Goal: Check status

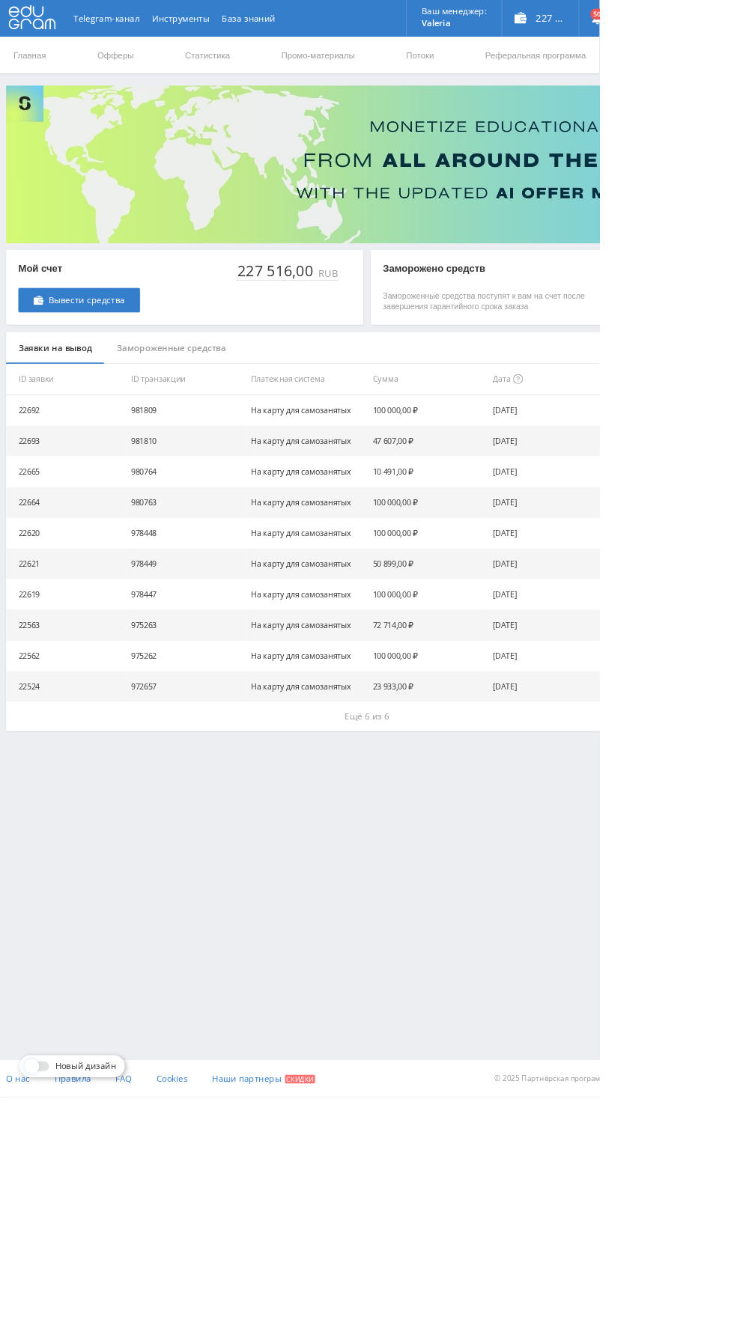
click at [257, 67] on link "Статистика" at bounding box center [254, 67] width 58 height 45
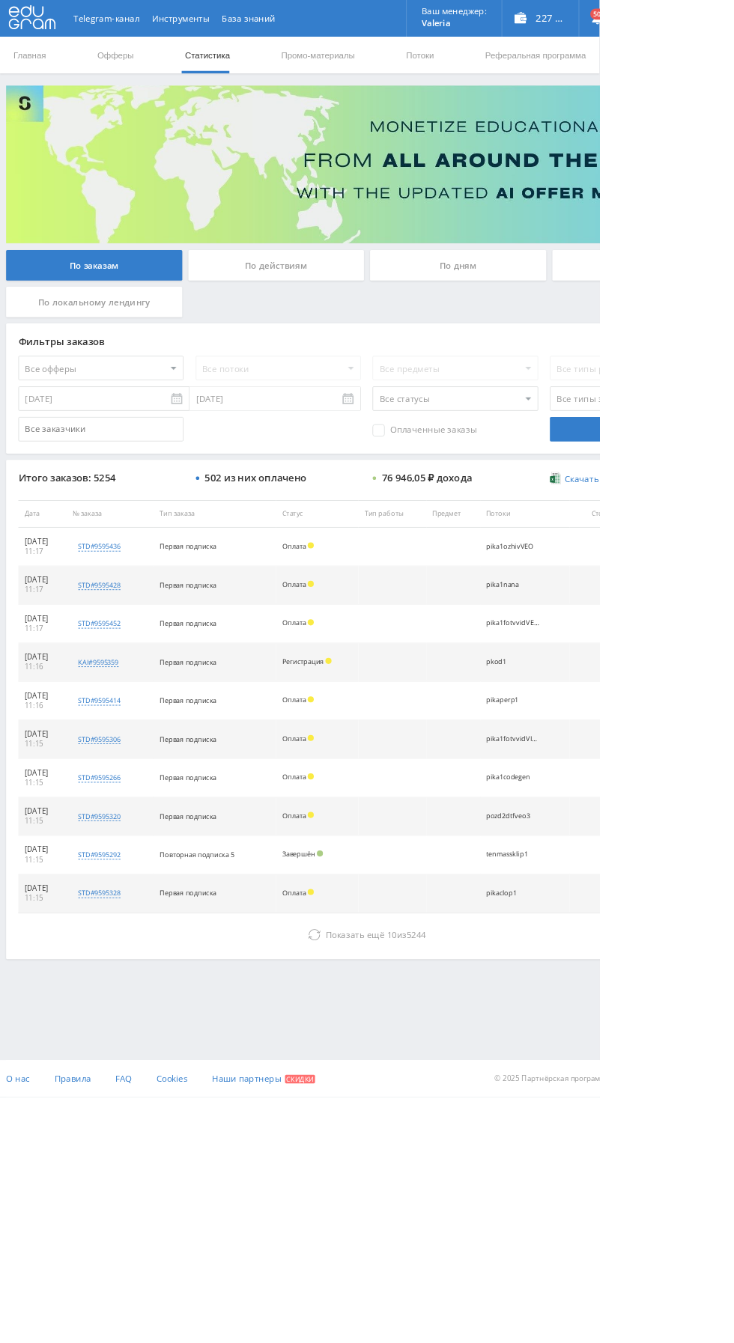
click at [382, 1141] on icon at bounding box center [384, 1144] width 15 height 15
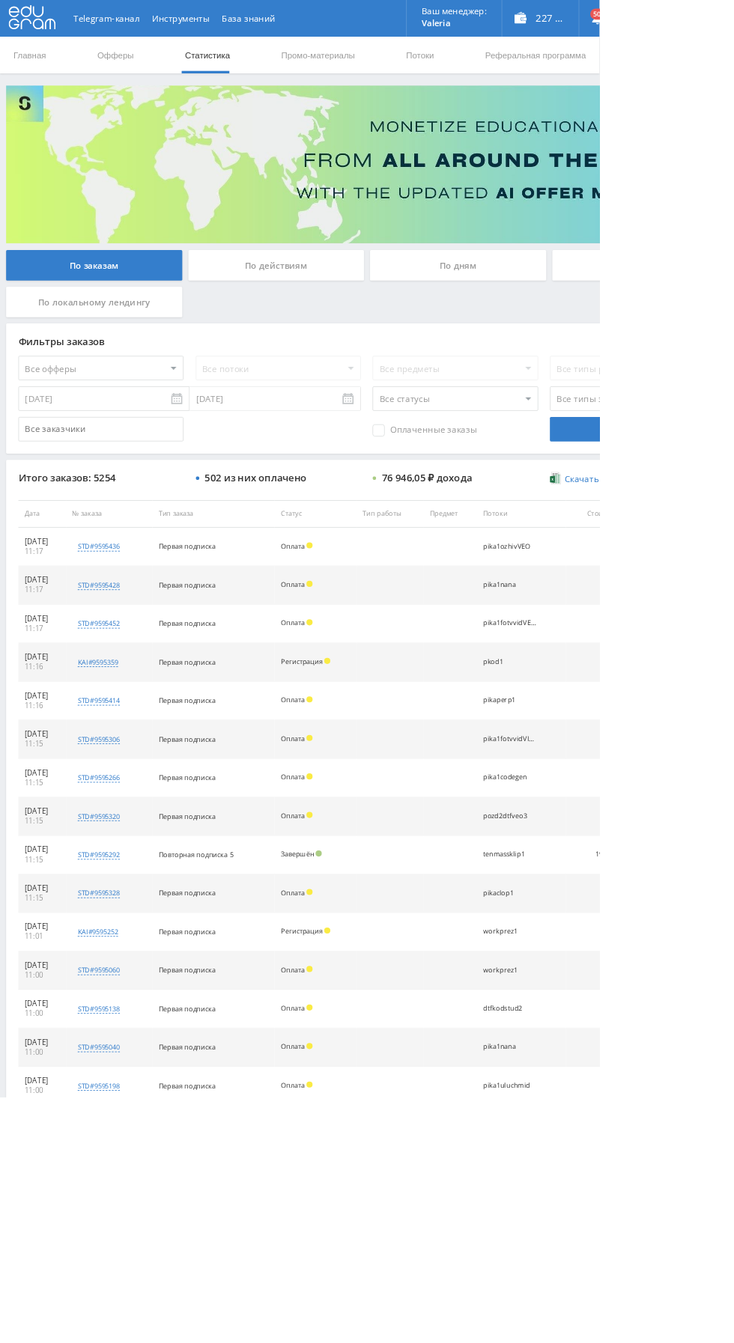
click at [560, 324] on div "По дням" at bounding box center [561, 324] width 216 height 37
click at [0, 0] on input "По дням" at bounding box center [0, 0] width 0 height 0
